Goal: Find specific page/section: Find specific page/section

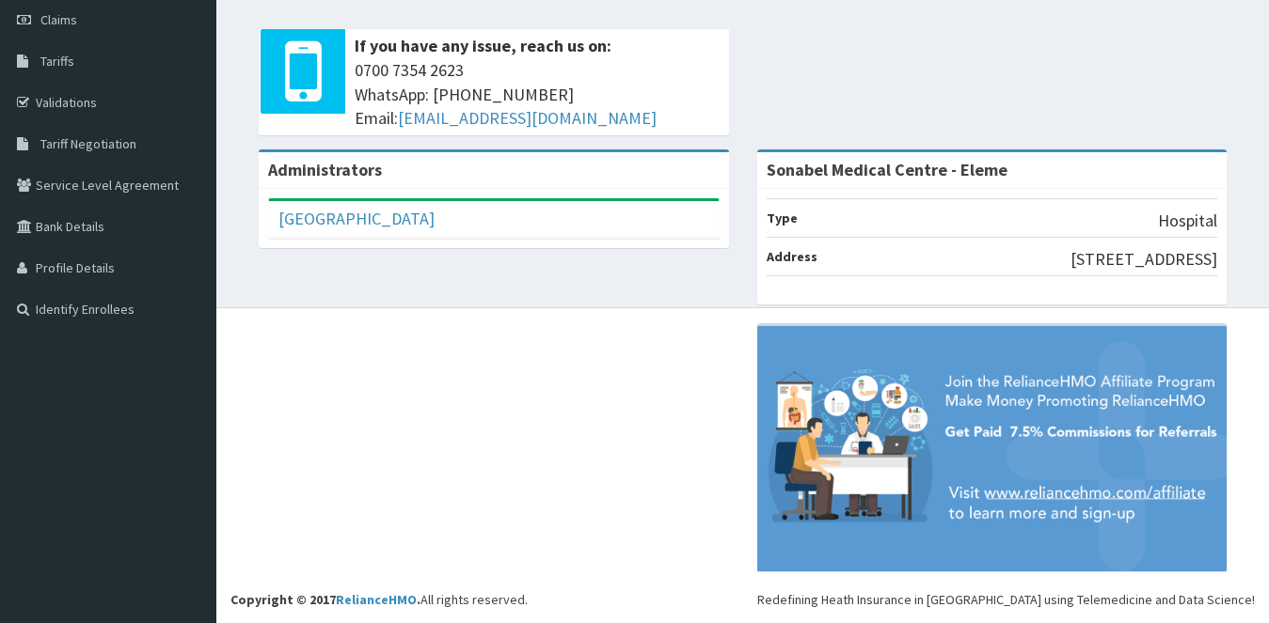
click at [459, 216] on div "[GEOGRAPHIC_DATA]" at bounding box center [493, 219] width 449 height 37
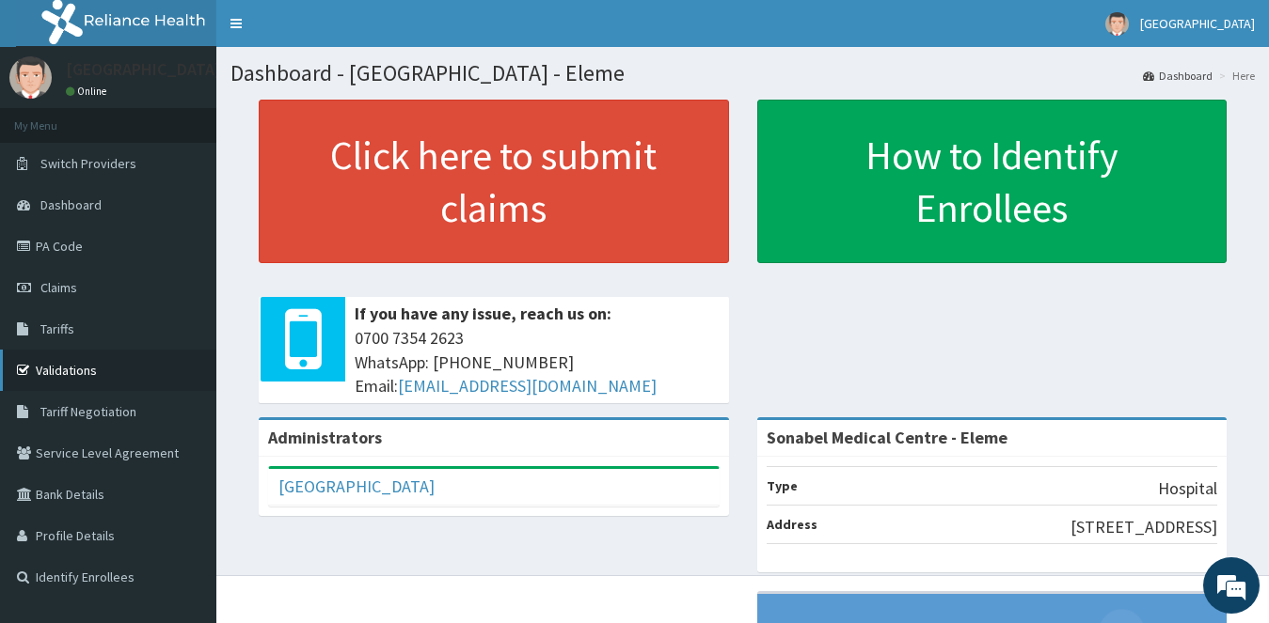
click at [137, 369] on link "Validations" at bounding box center [108, 370] width 216 height 41
click at [109, 372] on link "Validations" at bounding box center [108, 370] width 216 height 41
